Goal: Find specific page/section: Find specific page/section

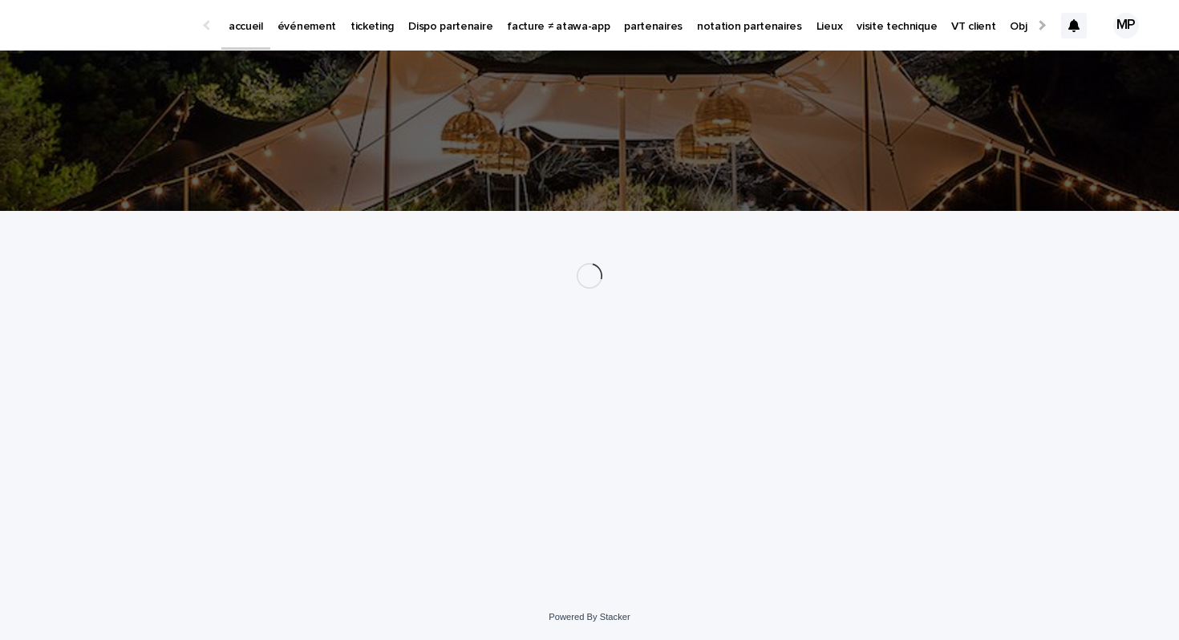
click at [322, 38] on link "événement" at bounding box center [306, 25] width 73 height 50
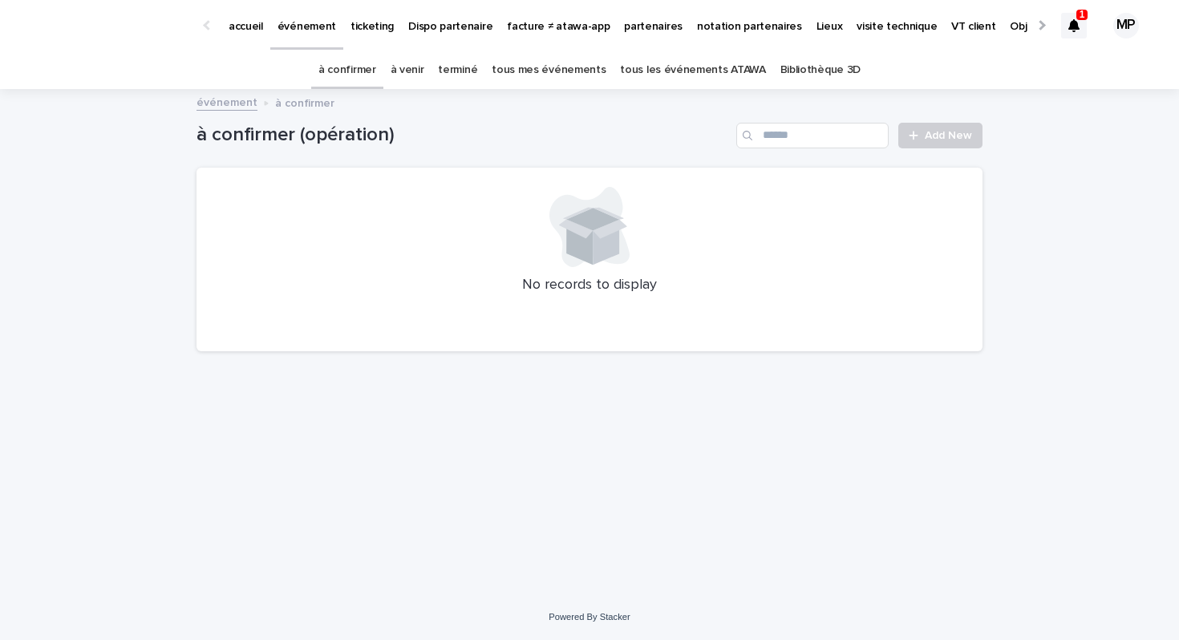
click at [729, 76] on link "tous les événements ATAWA" at bounding box center [692, 70] width 145 height 38
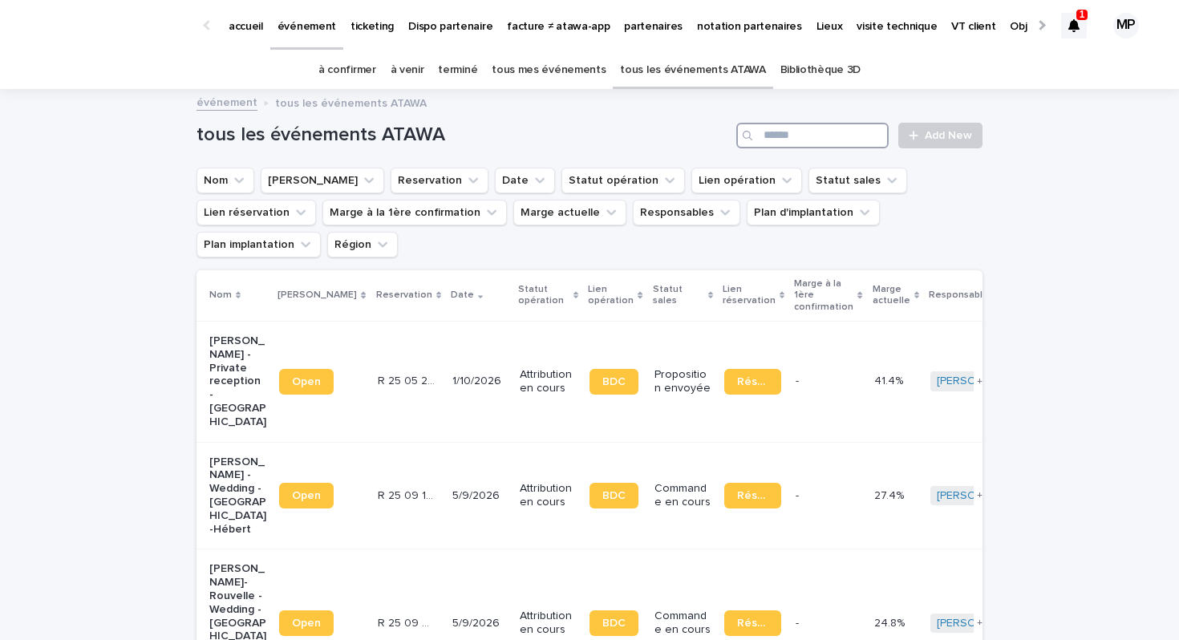
click at [808, 140] on input "Search" at bounding box center [812, 136] width 152 height 26
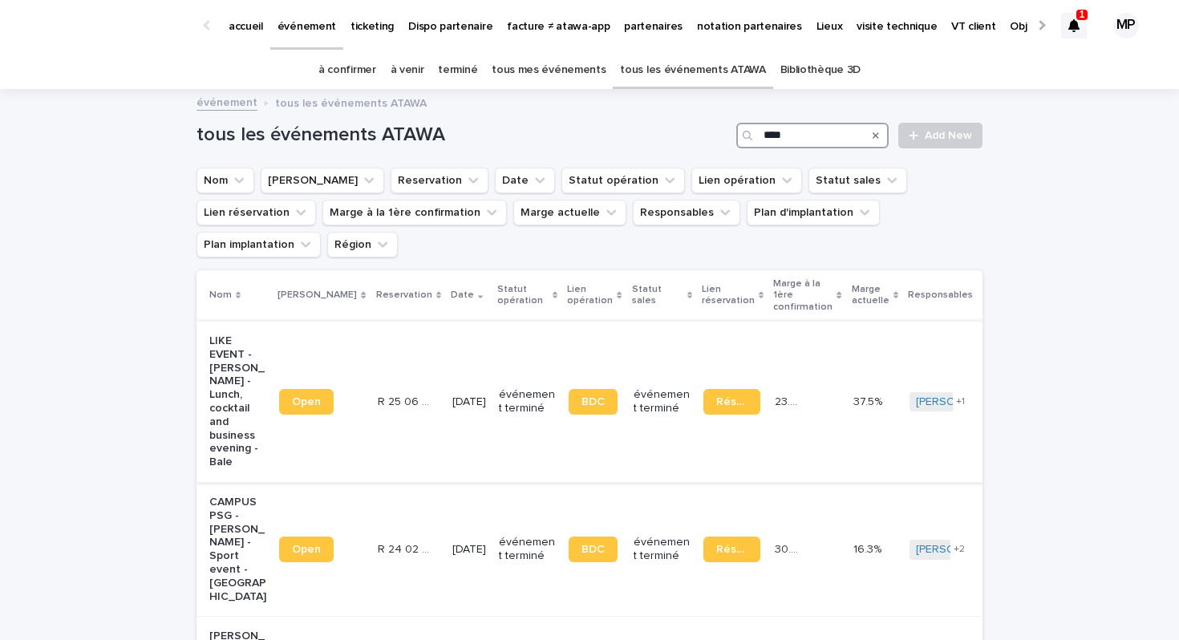
type input "****"
click at [237, 355] on p "LIKE EVENT - [PERSON_NAME] - Lunch, cocktail and business evening - Bale" at bounding box center [237, 401] width 57 height 135
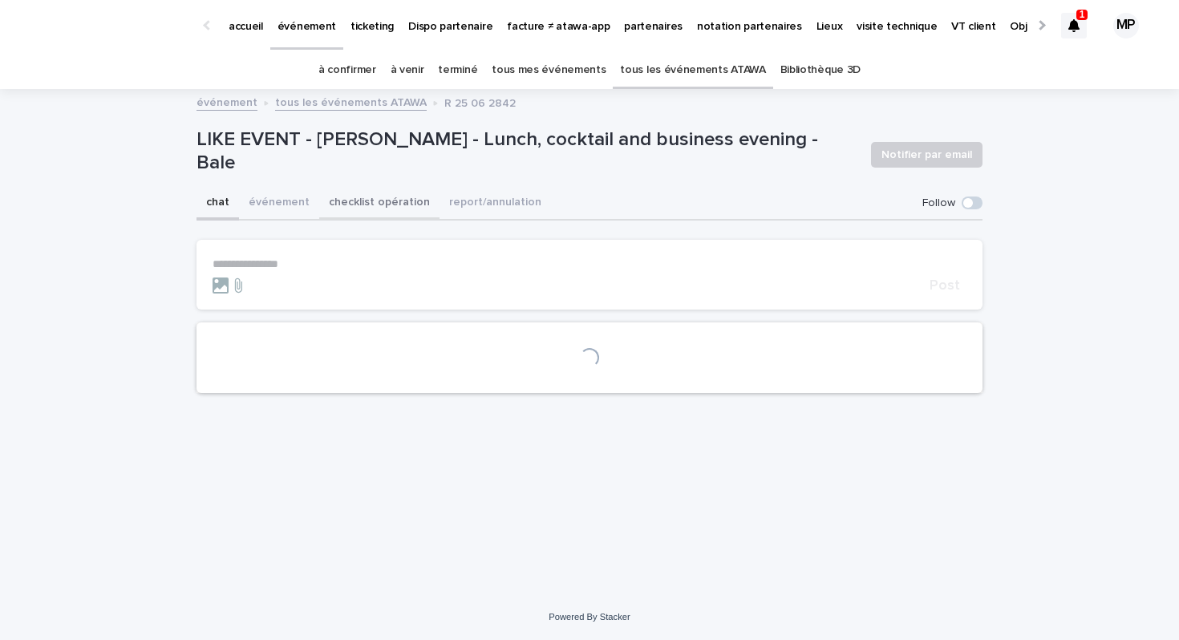
click at [377, 213] on button "checklist opération" at bounding box center [379, 204] width 120 height 34
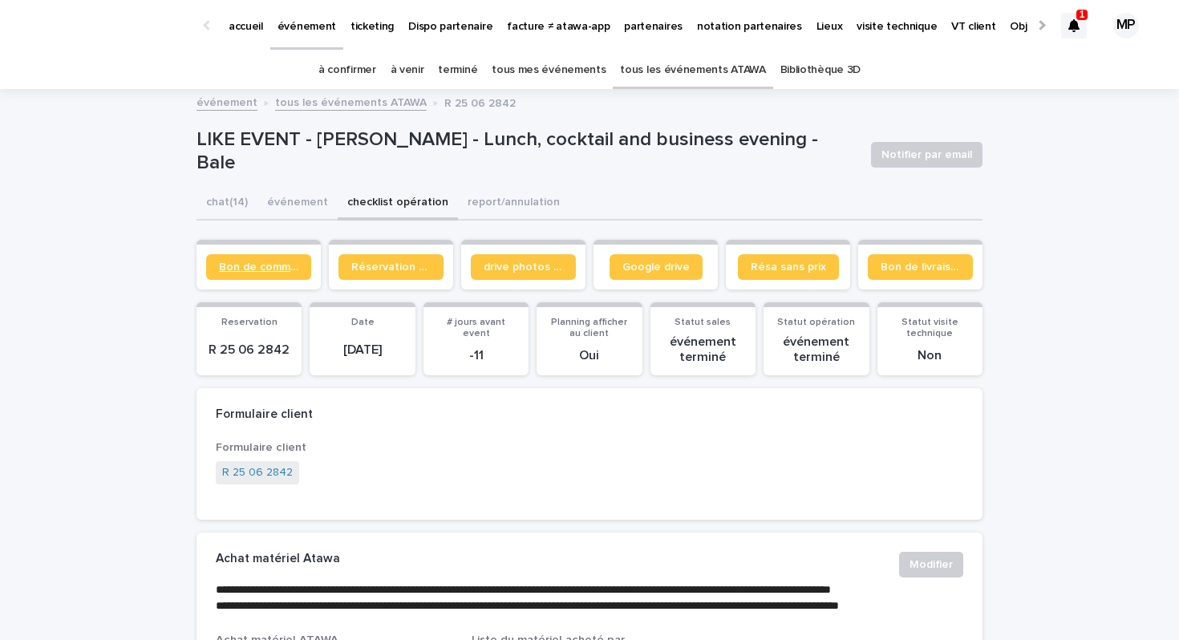
click at [282, 261] on span "Bon de commande" at bounding box center [258, 266] width 79 height 11
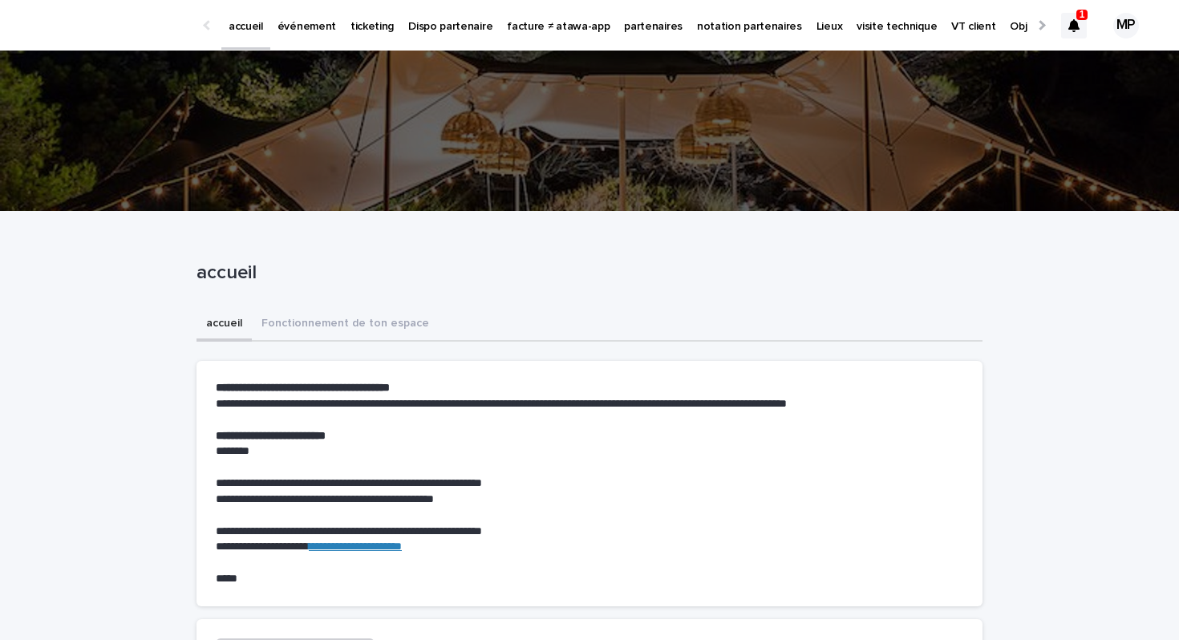
click at [624, 23] on p "partenaires" at bounding box center [653, 17] width 59 height 34
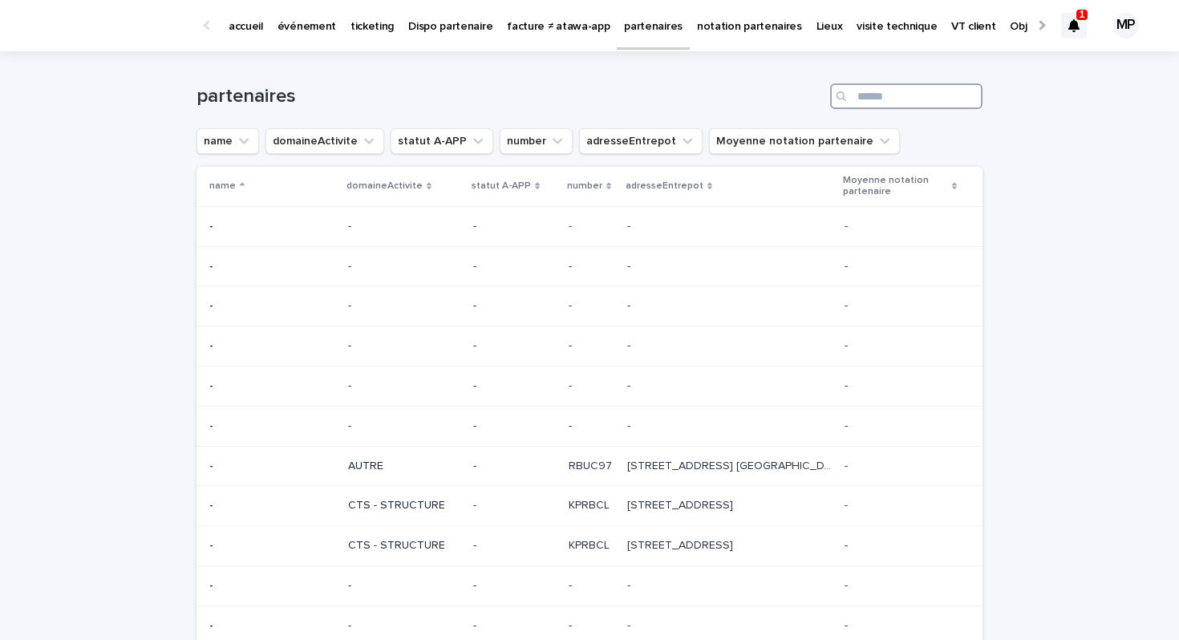
click at [866, 101] on input "Search" at bounding box center [906, 96] width 152 height 26
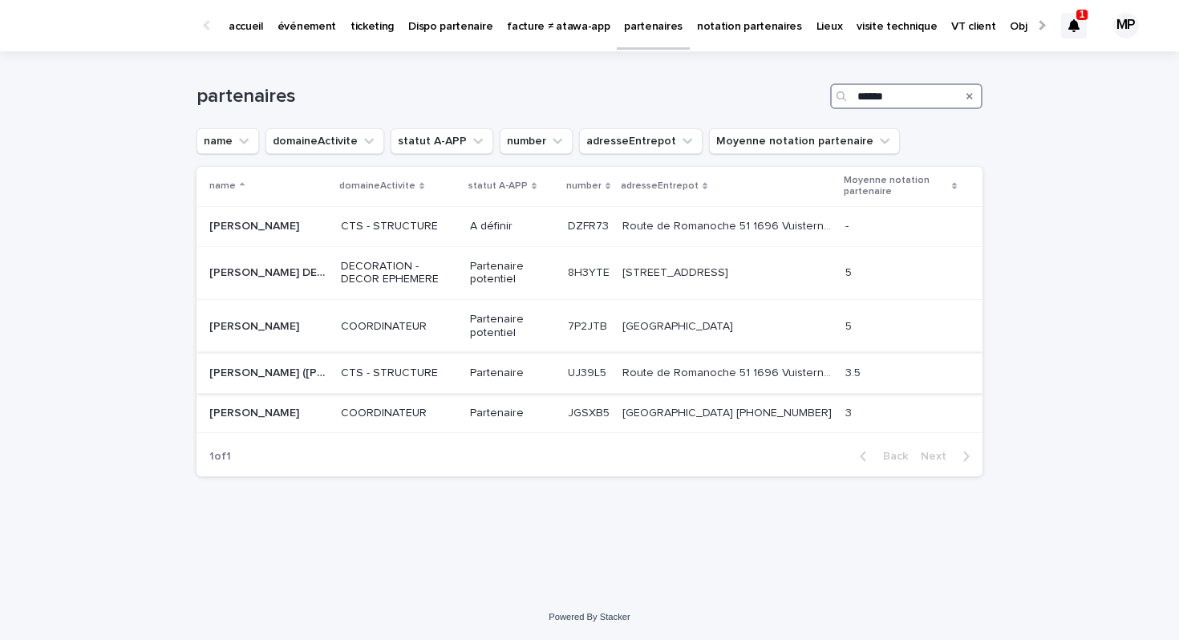
type input "******"
click at [261, 374] on p "MULLER (André Muller SA)" at bounding box center [270, 371] width 122 height 17
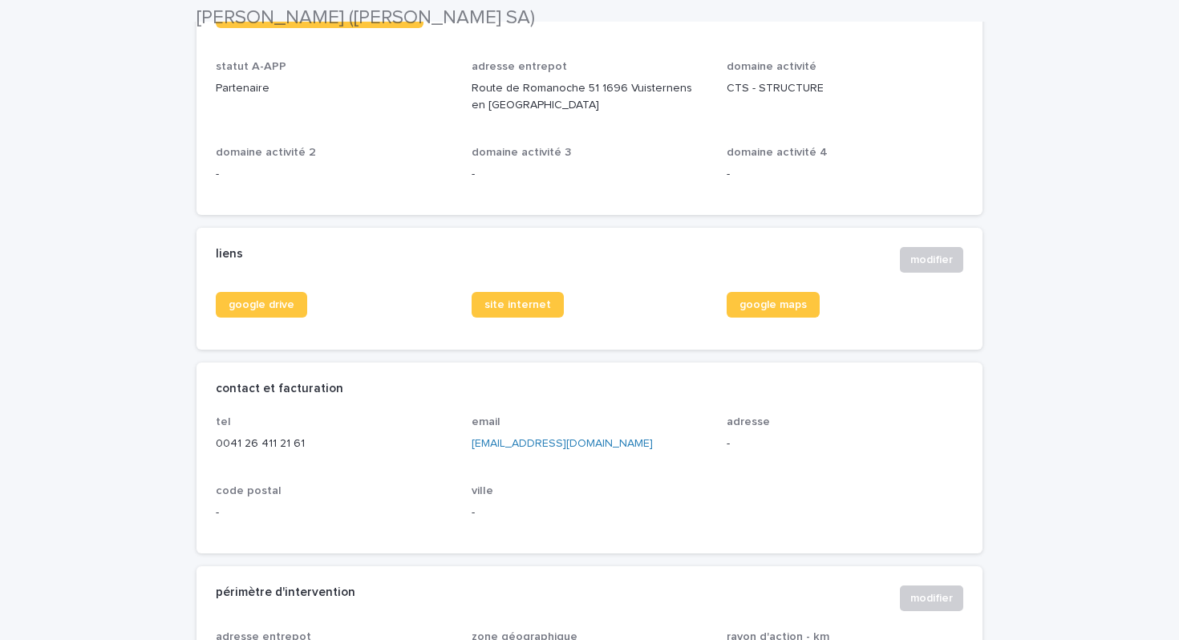
scroll to position [567, 0]
